Goal: Task Accomplishment & Management: Manage account settings

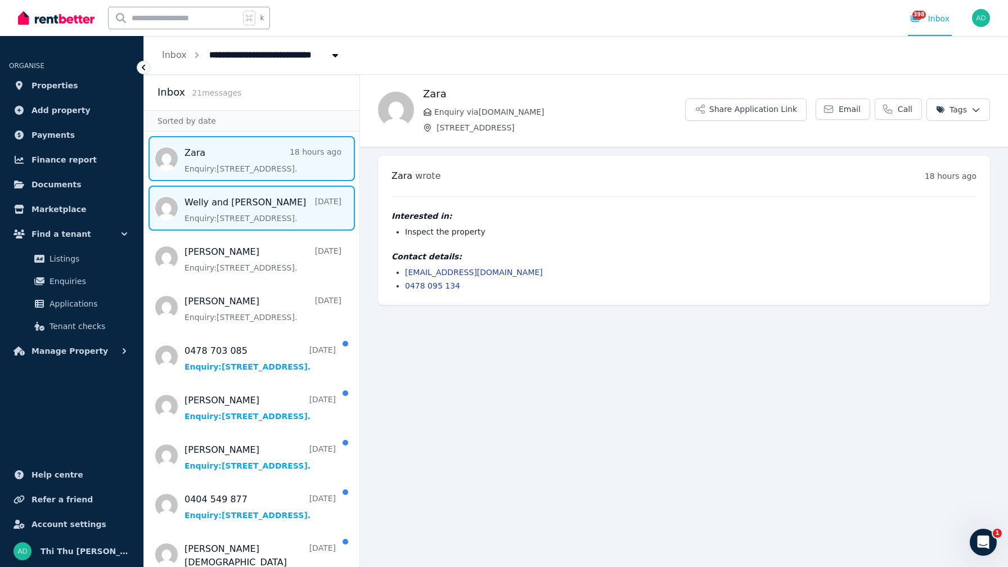
click at [270, 214] on span "Message list" at bounding box center [251, 208] width 215 height 45
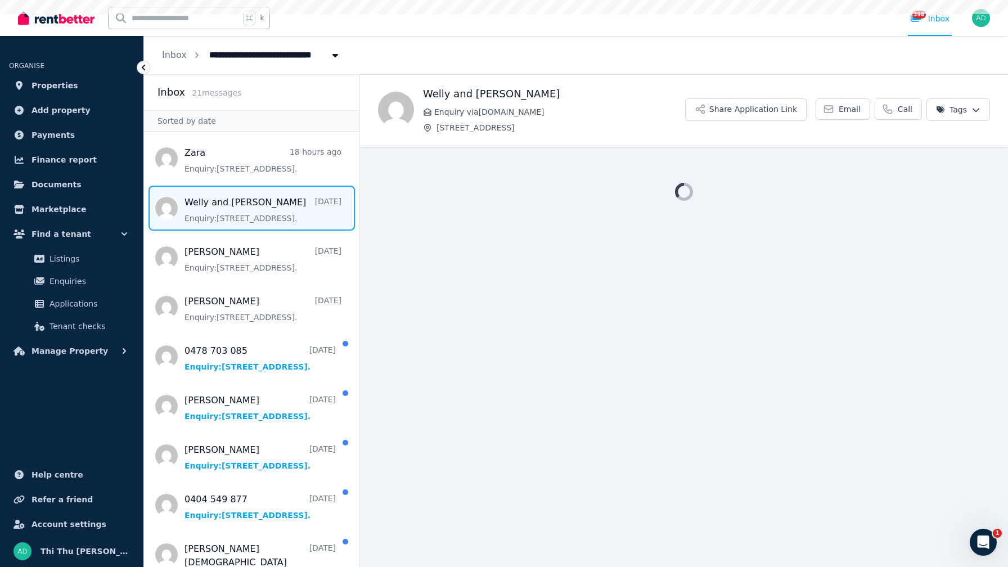
click at [271, 214] on span "Message list" at bounding box center [251, 208] width 215 height 45
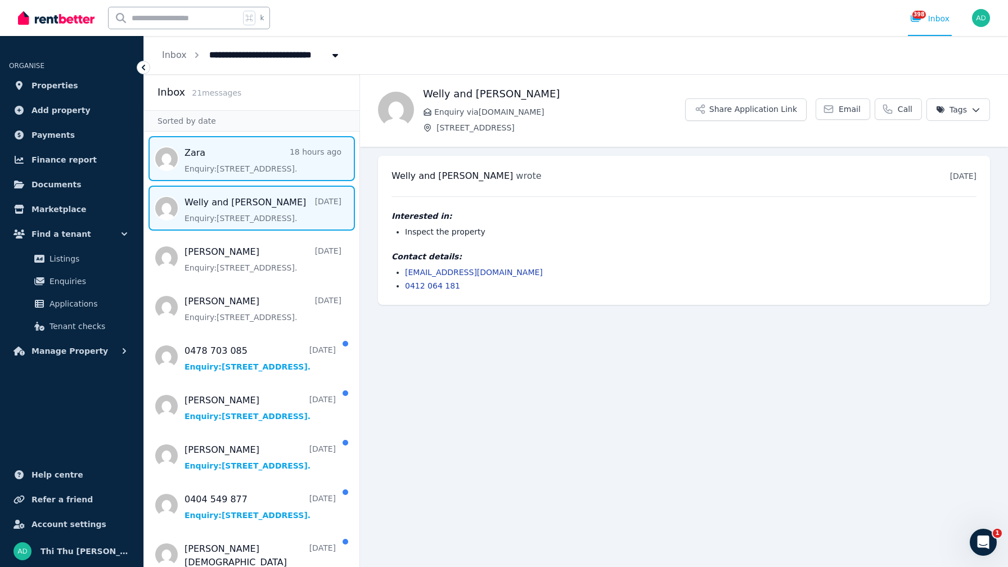
click at [267, 161] on span "Message list" at bounding box center [251, 158] width 215 height 45
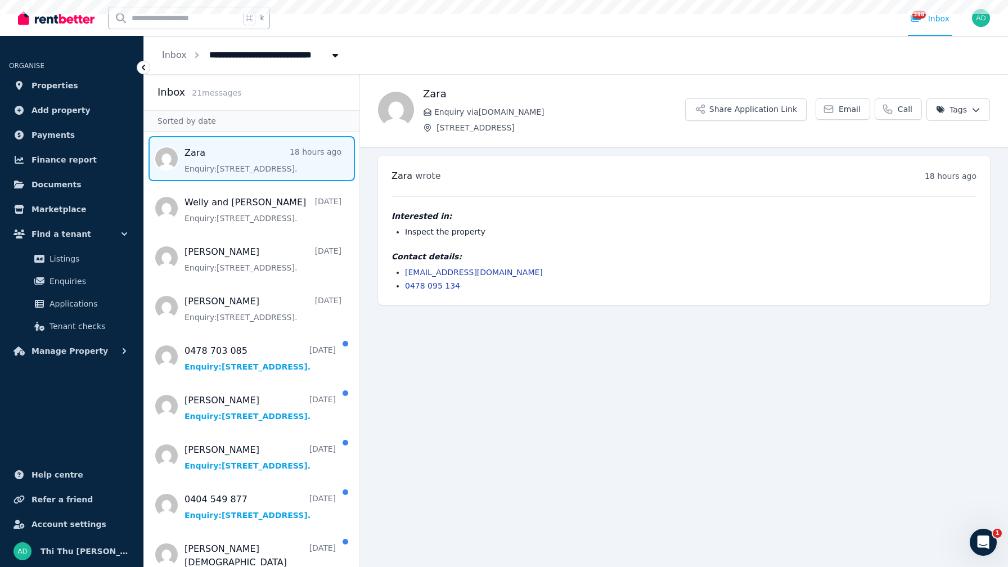
click at [267, 161] on span "Message list" at bounding box center [251, 158] width 215 height 45
click at [62, 82] on span "Properties" at bounding box center [55, 86] width 47 height 14
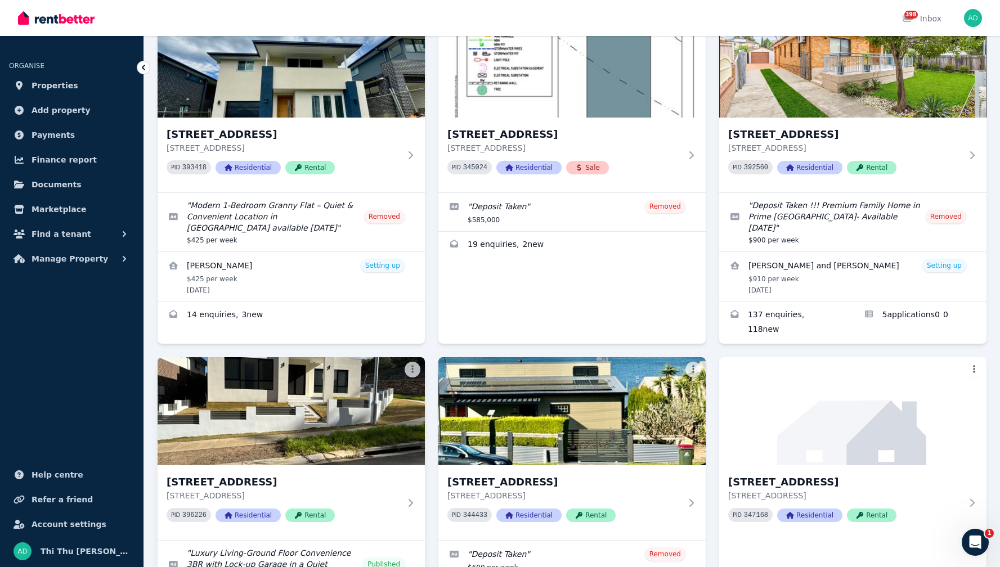
scroll to position [354, 0]
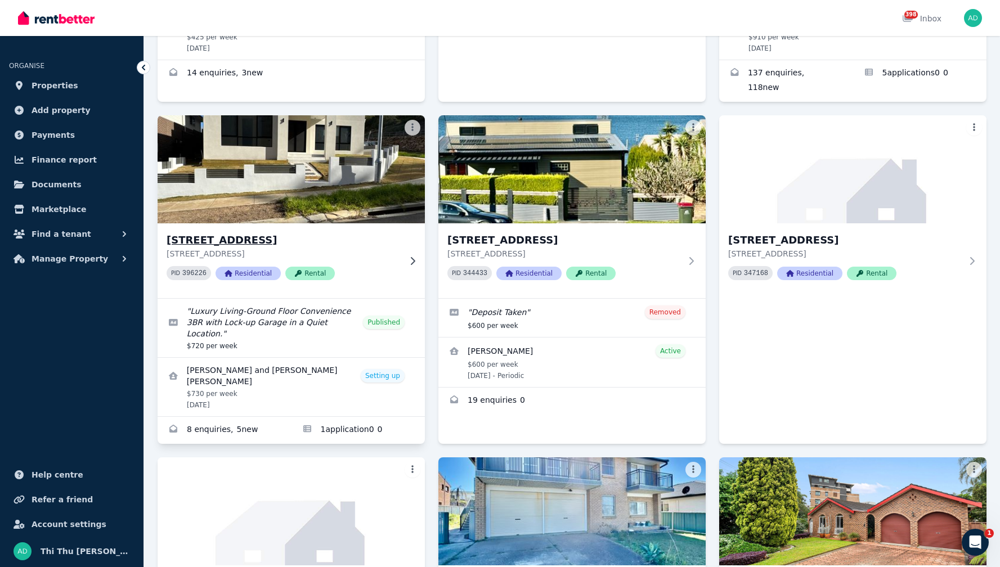
click at [350, 162] on img at bounding box center [291, 170] width 281 height 114
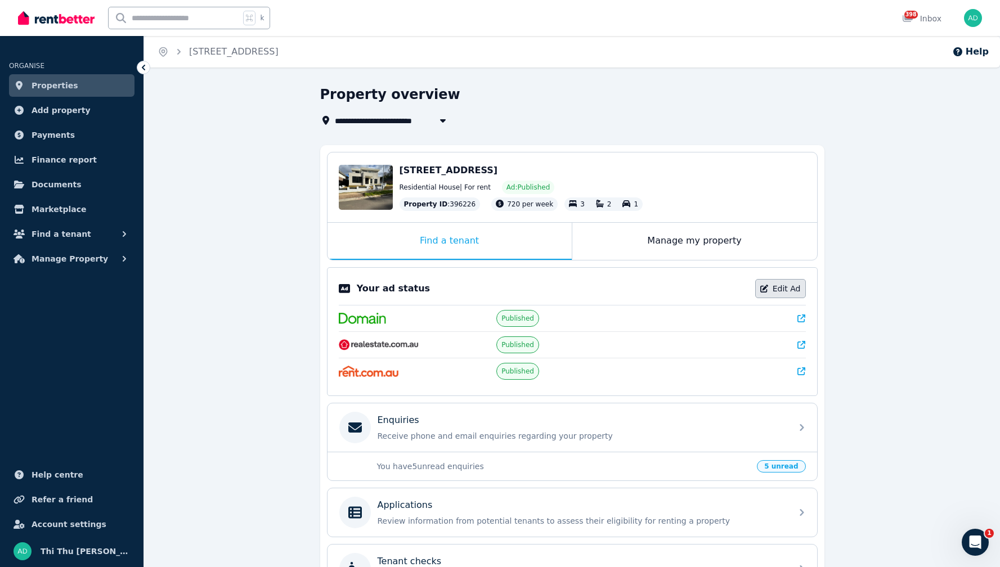
click at [782, 288] on link "Edit Ad" at bounding box center [780, 288] width 51 height 19
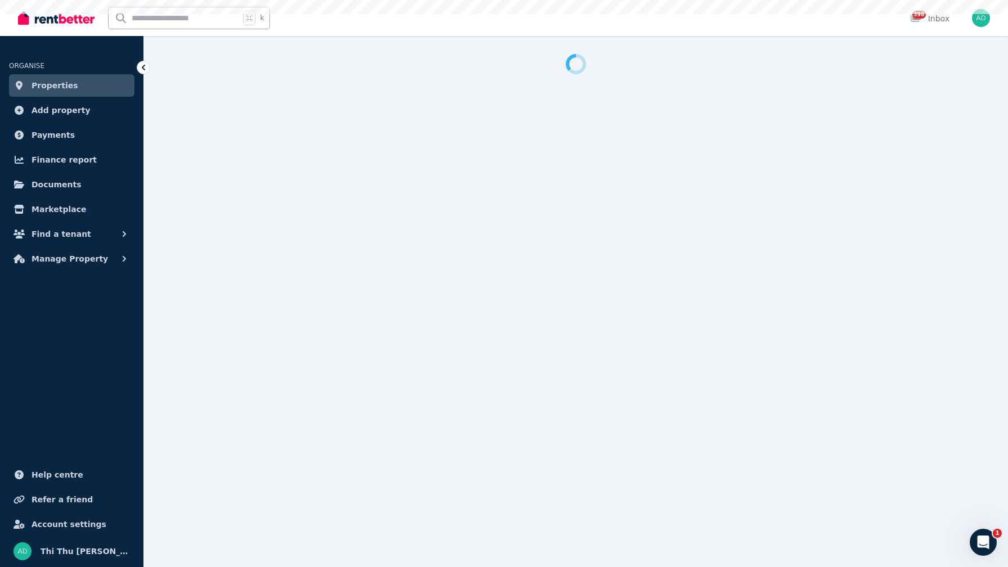
select select "***"
select select "**********"
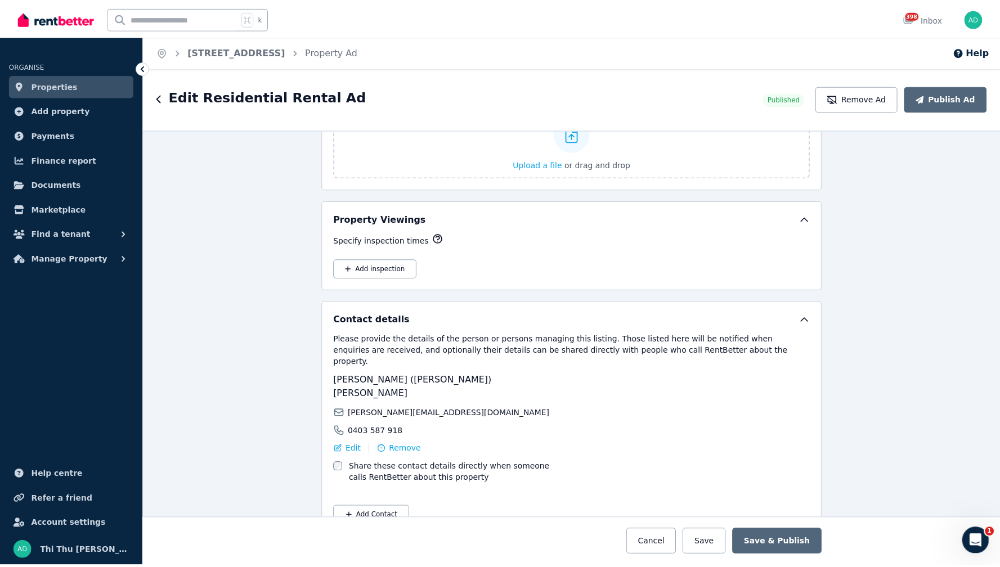
scroll to position [1740, 0]
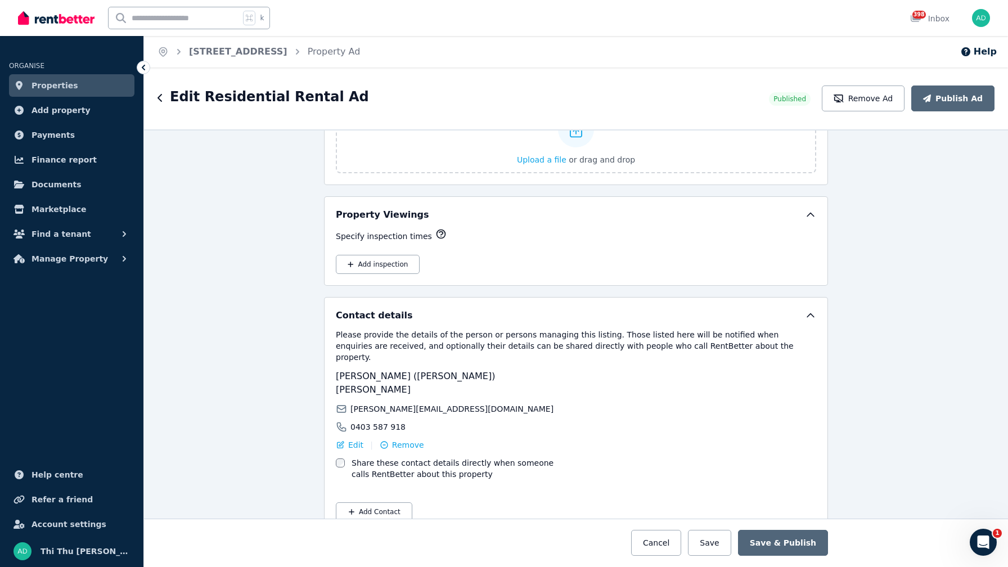
click at [160, 95] on icon "button" at bounding box center [161, 97] width 6 height 9
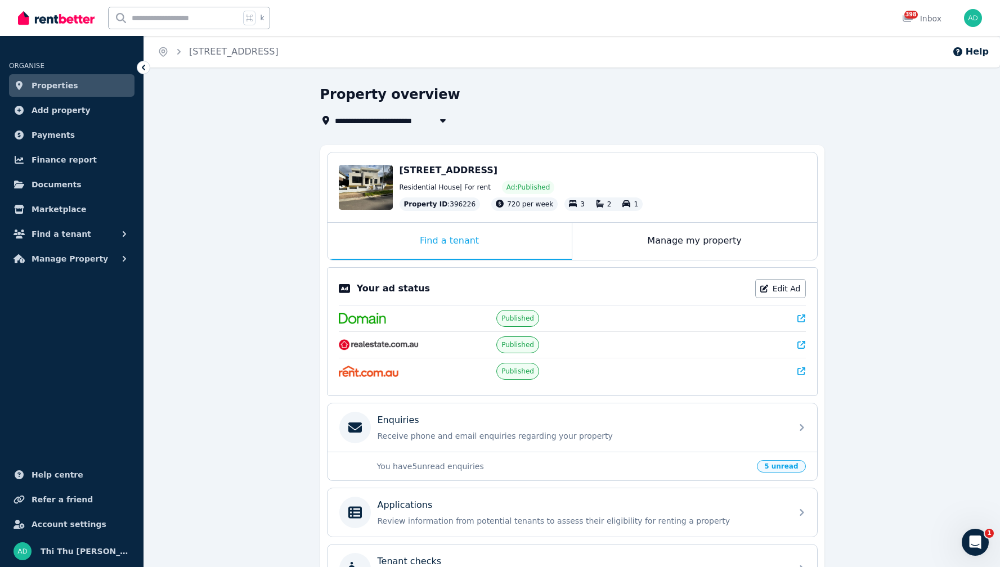
click at [170, 49] on ol "Home [STREET_ADDRESS]" at bounding box center [218, 52] width 148 height 32
click at [162, 46] on ol "Home [STREET_ADDRESS]" at bounding box center [218, 52] width 148 height 32
drag, startPoint x: 186, startPoint y: 47, endPoint x: 212, endPoint y: 44, distance: 26.1
click at [187, 47] on div "[STREET_ADDRESS]" at bounding box center [225, 52] width 105 height 14
drag, startPoint x: 238, startPoint y: 42, endPoint x: 193, endPoint y: 48, distance: 45.4
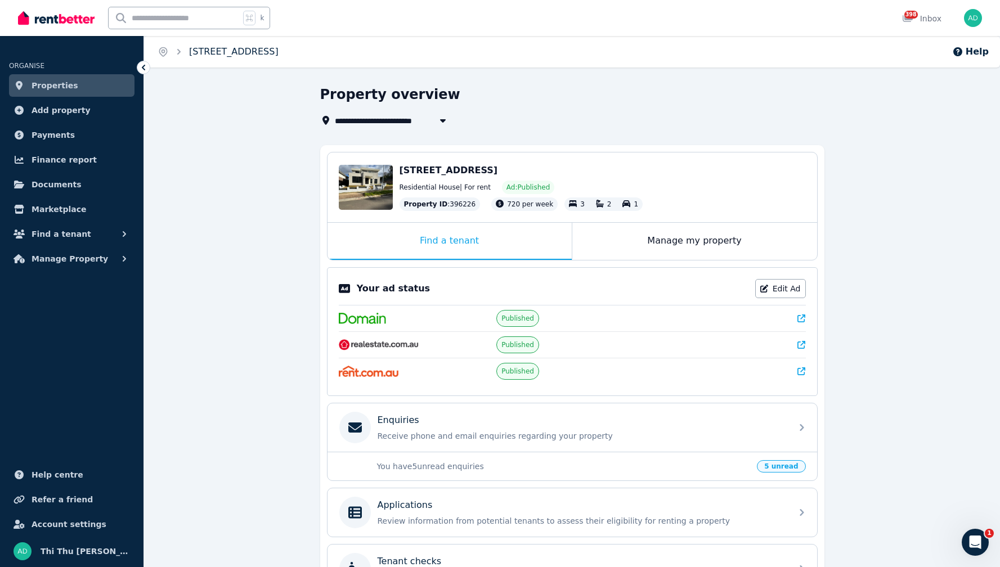
click at [238, 42] on ol "Home [STREET_ADDRESS]" at bounding box center [218, 52] width 148 height 32
click at [139, 66] on icon at bounding box center [143, 67] width 11 height 11
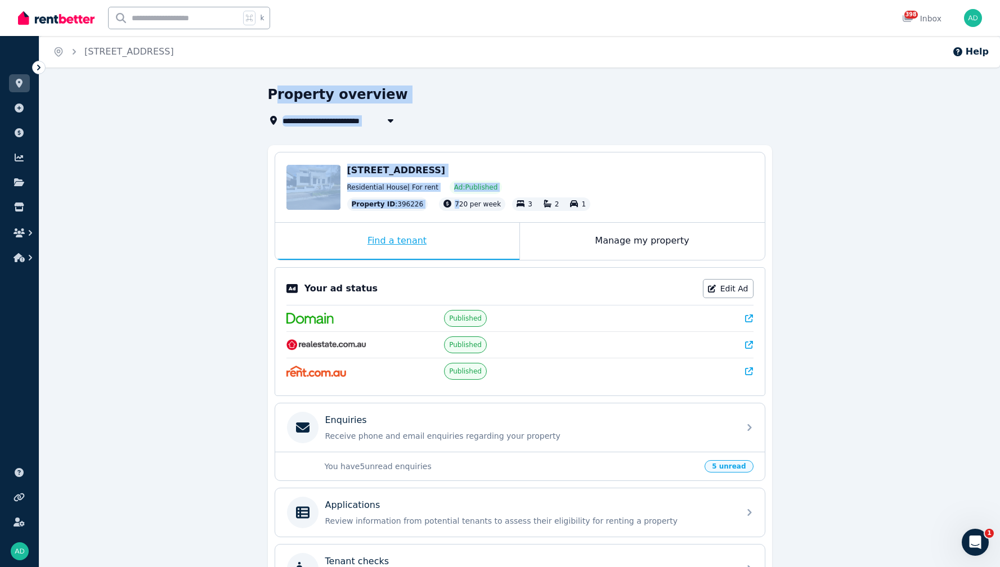
drag, startPoint x: 278, startPoint y: 95, endPoint x: 482, endPoint y: 233, distance: 246.2
click at [464, 214] on div "**********" at bounding box center [520, 382] width 504 height 593
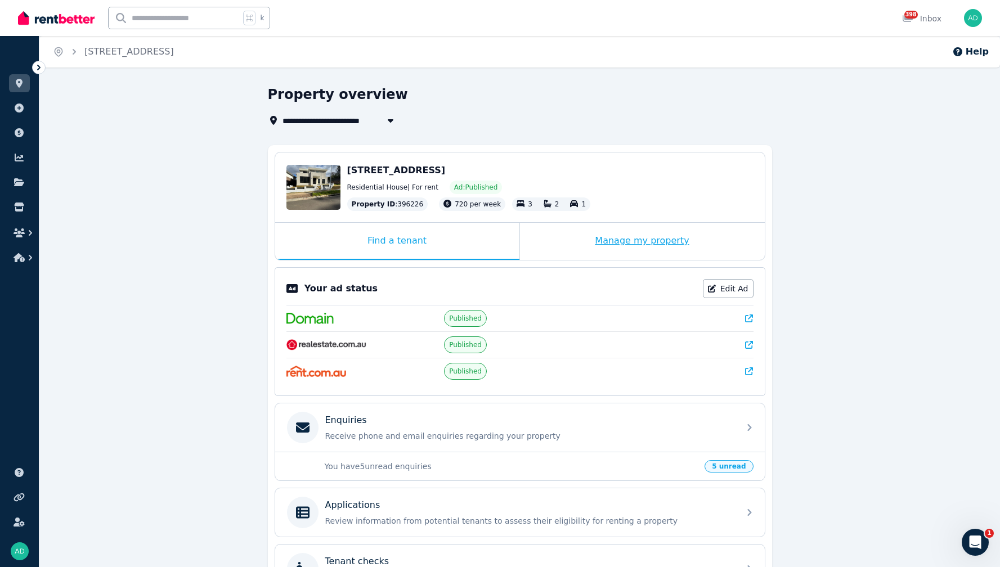
click at [686, 232] on div "Manage my property" at bounding box center [642, 241] width 245 height 37
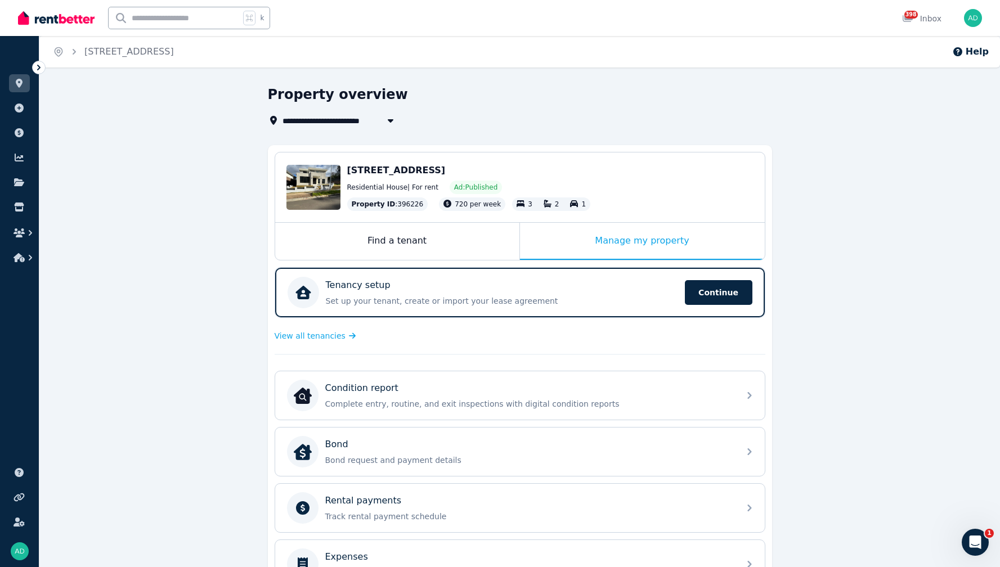
click at [390, 119] on icon "button" at bounding box center [390, 120] width 6 height 3
type input "**********"
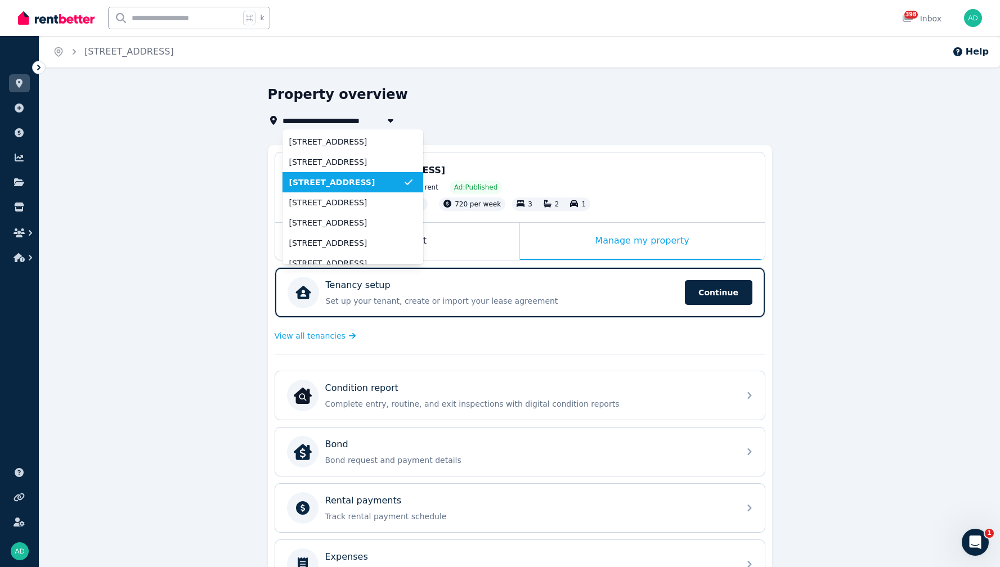
click at [393, 185] on span "[STREET_ADDRESS]" at bounding box center [346, 182] width 114 height 11
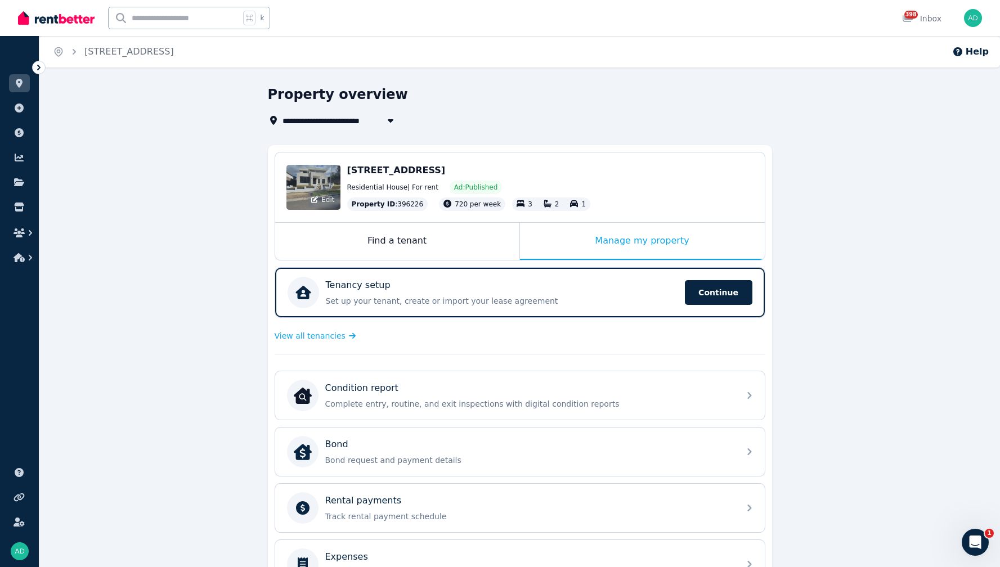
click at [327, 185] on div "Edit" at bounding box center [313, 187] width 54 height 45
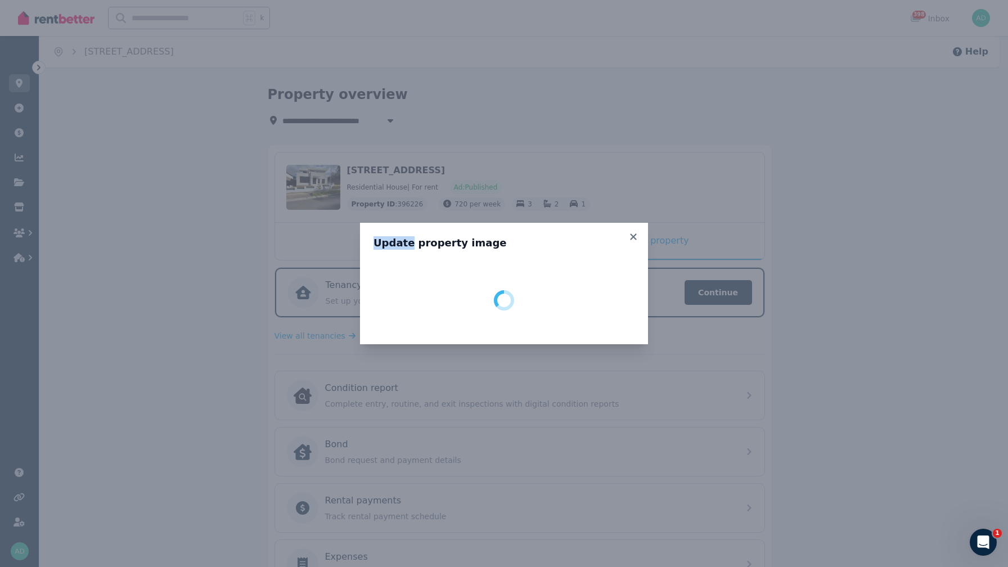
click at [327, 185] on div "Update property image" at bounding box center [504, 283] width 1008 height 567
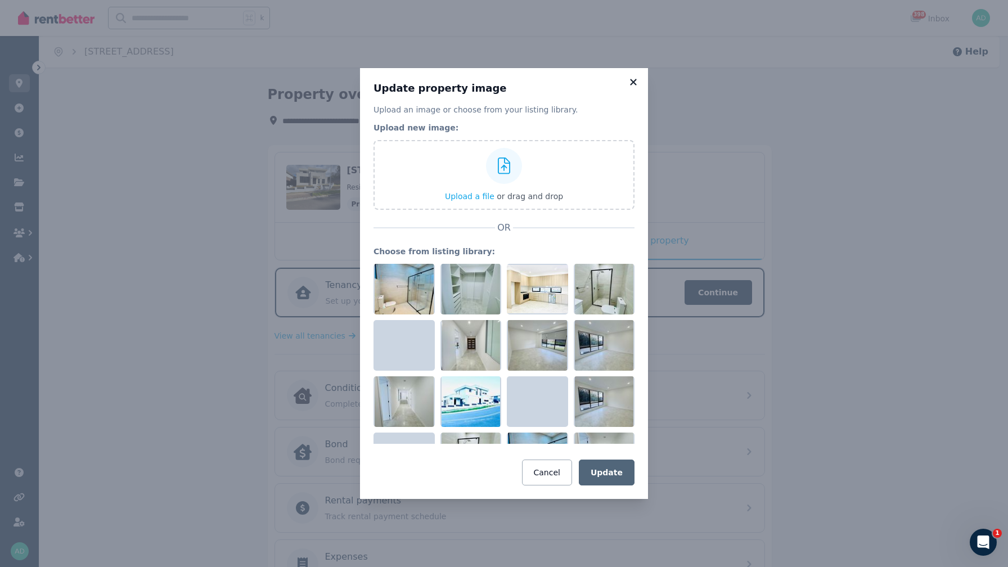
click at [632, 79] on icon at bounding box center [633, 82] width 11 height 10
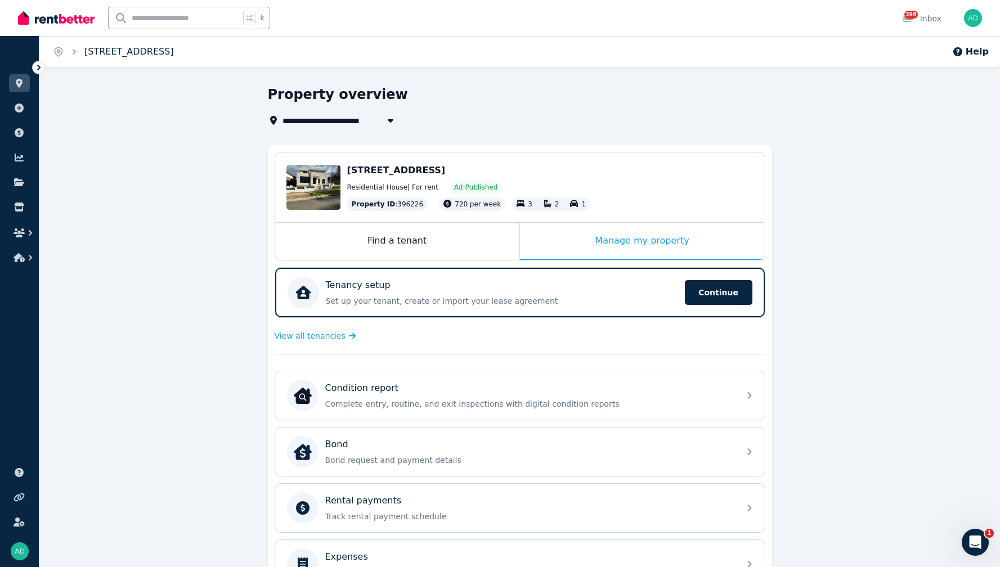
click at [97, 52] on link "[STREET_ADDRESS]" at bounding box center [128, 51] width 89 height 11
click at [61, 49] on icon "Breadcrumb" at bounding box center [58, 52] width 7 height 8
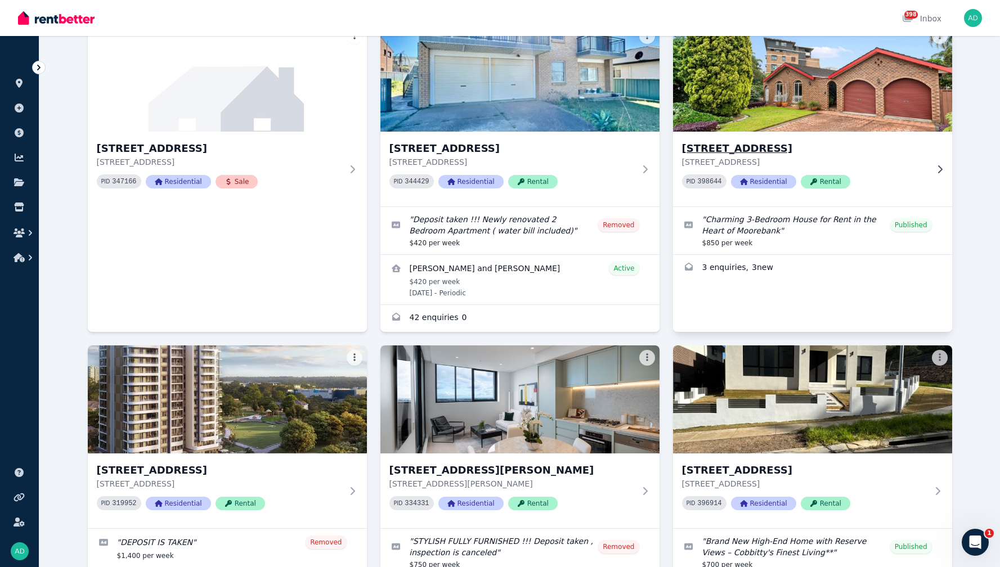
scroll to position [368, 0]
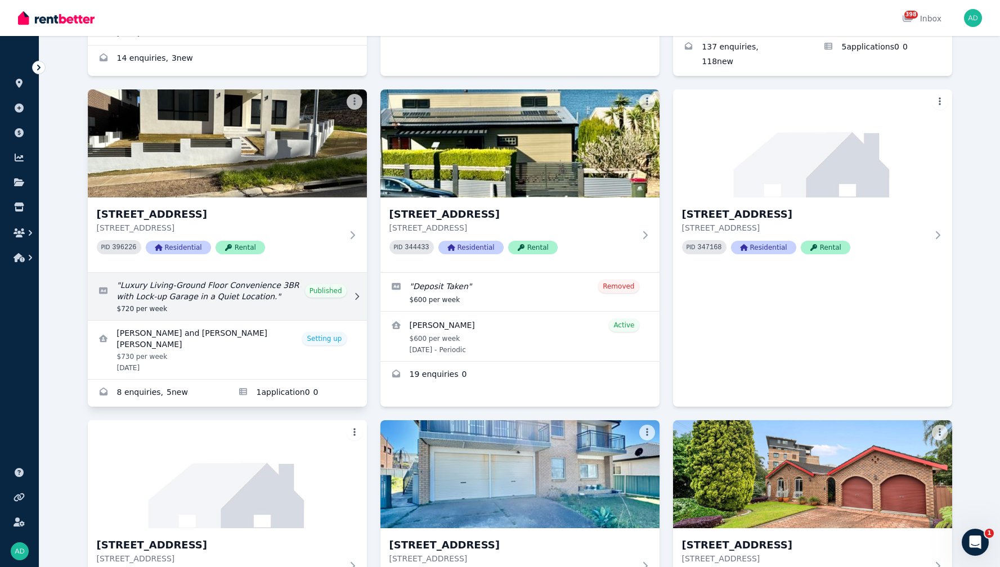
click at [331, 285] on link "Edit listing: Luxury Living-Ground Floor Convenience 3BR with Lock-up Garage in…" at bounding box center [227, 296] width 279 height 47
select select "***"
select select "**********"
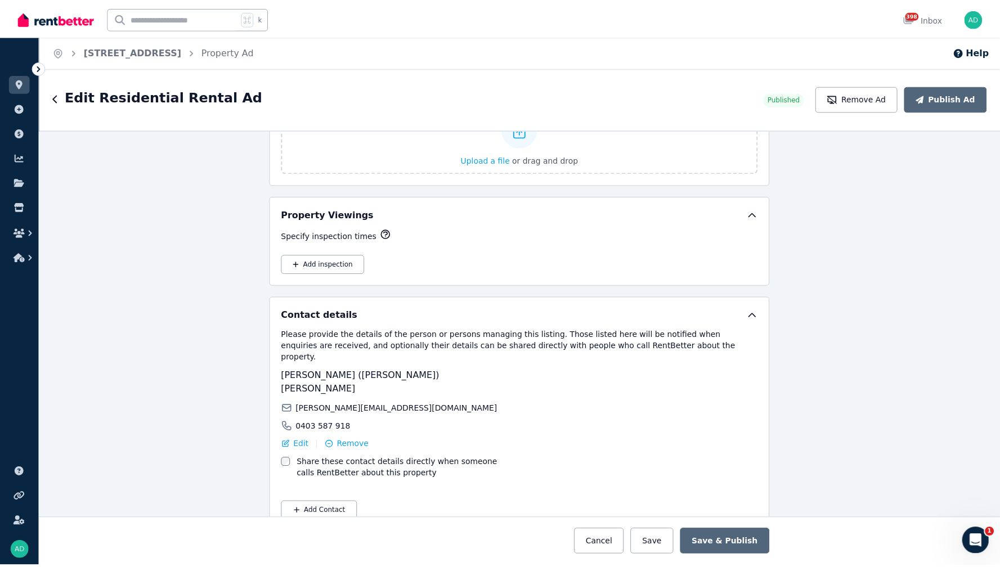
scroll to position [1371, 0]
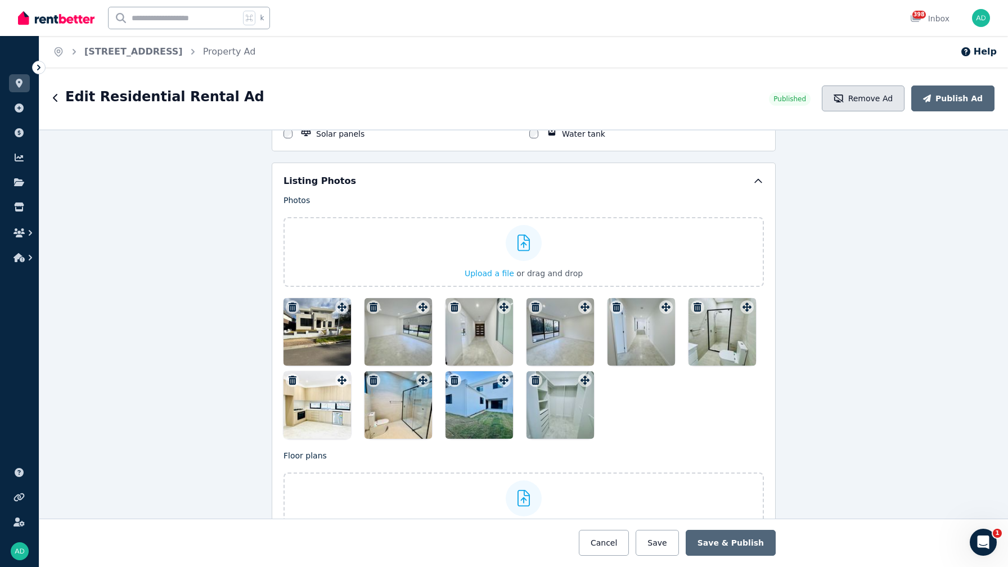
click at [886, 100] on button "Remove Ad" at bounding box center [863, 99] width 83 height 26
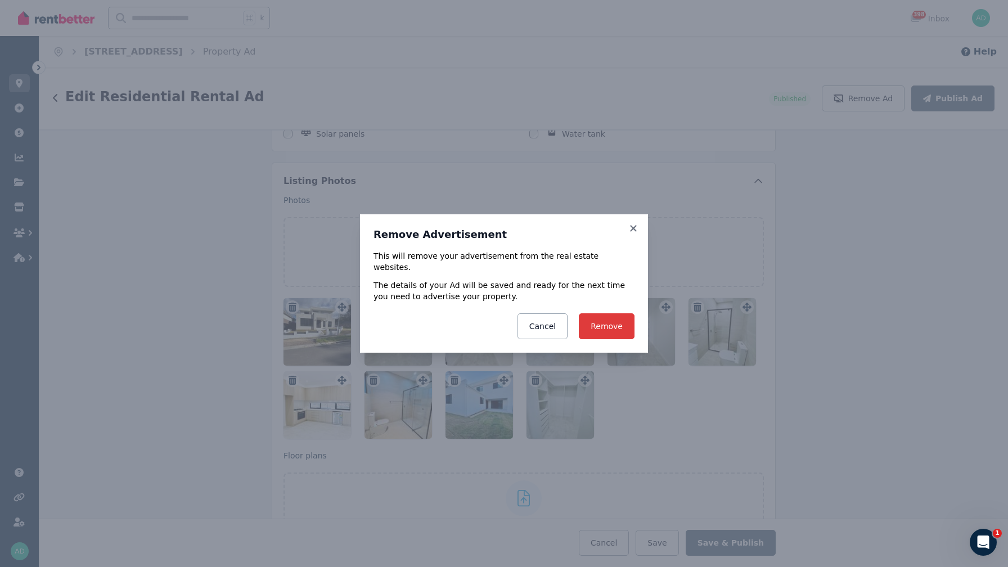
click at [608, 324] on button "Remove" at bounding box center [607, 326] width 56 height 26
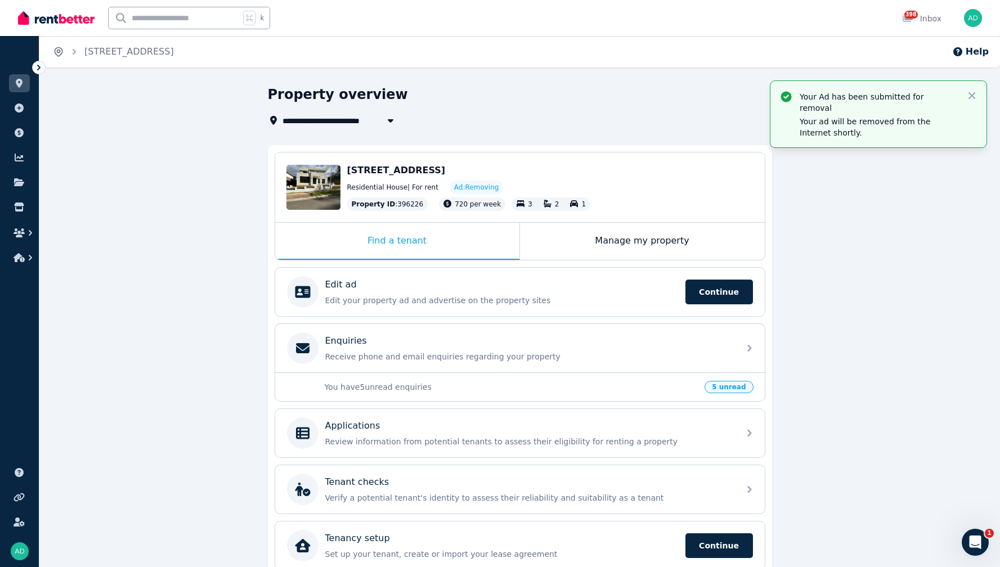
click at [59, 55] on icon "Breadcrumb" at bounding box center [58, 51] width 11 height 11
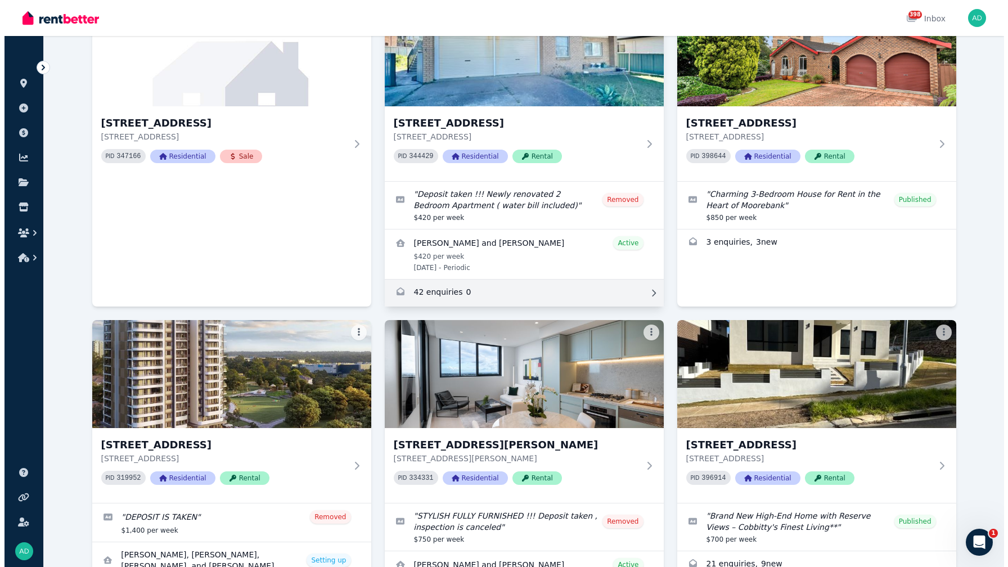
scroll to position [891, 0]
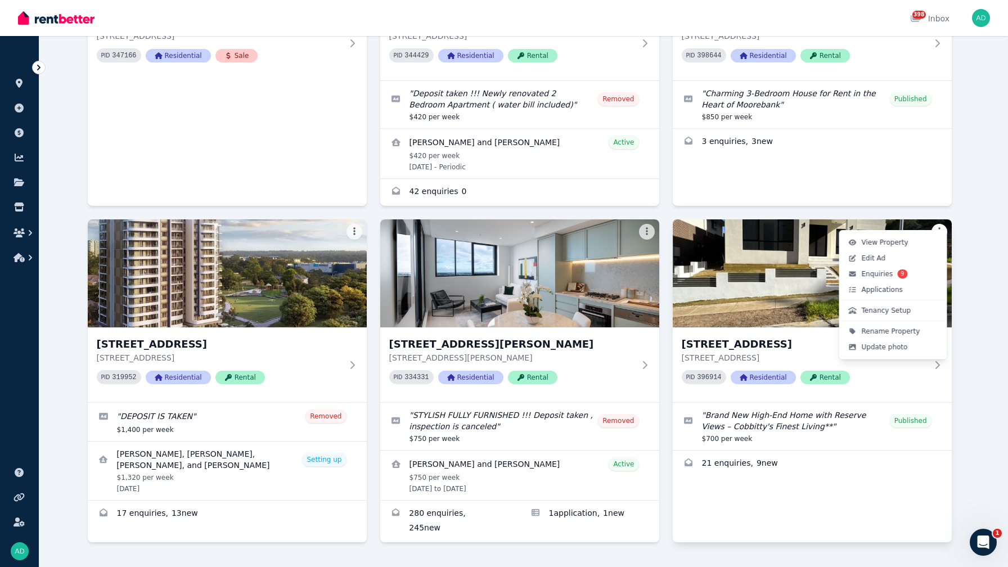
click at [883, 259] on span "Edit Ad" at bounding box center [874, 258] width 24 height 9
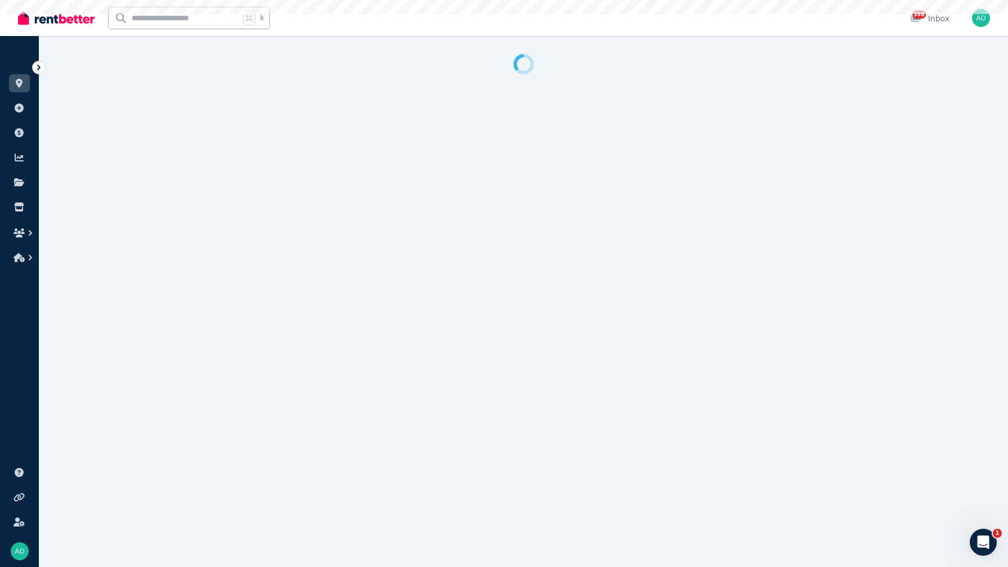
select select "**********"
